Goal: Task Accomplishment & Management: Manage account settings

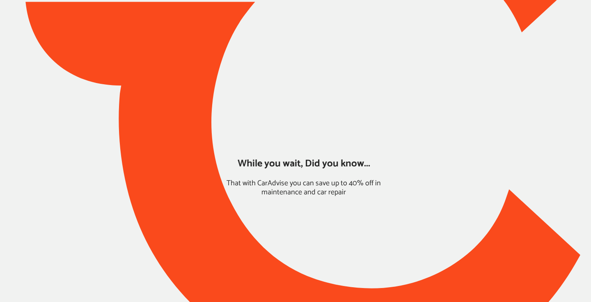
type input "*****"
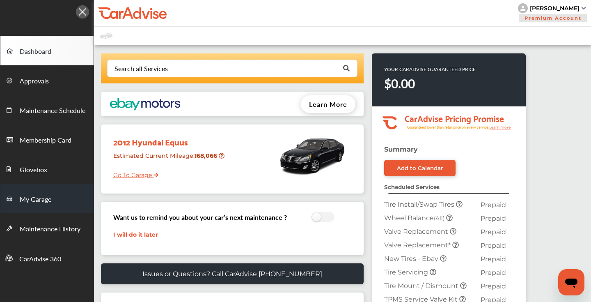
click at [47, 201] on span "My Garage" at bounding box center [36, 199] width 32 height 11
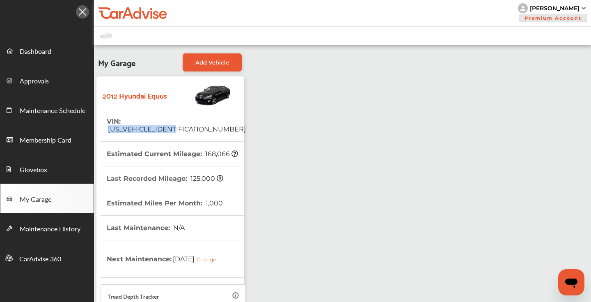
drag, startPoint x: 198, startPoint y: 121, endPoint x: 124, endPoint y: 120, distance: 74.3
click at [124, 120] on tr "VIN : [US_VEHICLE_IDENTIFICATION_NUMBER]" at bounding box center [173, 125] width 145 height 32
